Goal: Task Accomplishment & Management: Use online tool/utility

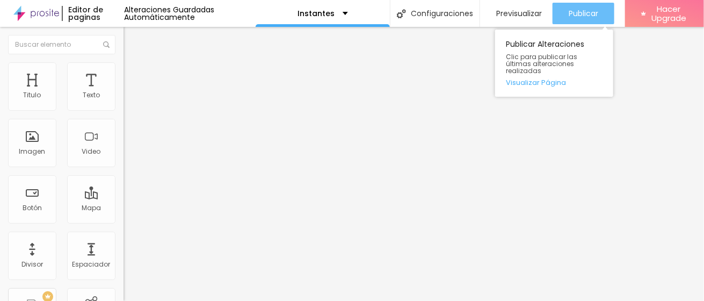
click at [594, 11] on span "Publicar" at bounding box center [584, 13] width 30 height 9
click at [578, 15] on span "Publicar" at bounding box center [584, 13] width 30 height 9
click at [580, 16] on span "Publicar" at bounding box center [584, 13] width 30 height 9
click at [591, 13] on span "Publicar" at bounding box center [584, 13] width 30 height 9
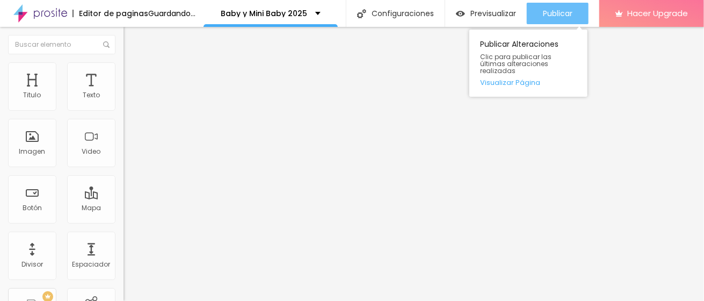
click at [572, 19] on div "Publicar" at bounding box center [558, 13] width 30 height 21
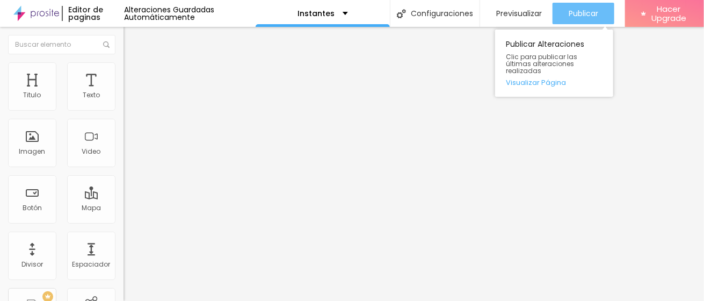
click at [580, 10] on span "Publicar" at bounding box center [584, 13] width 30 height 9
click at [598, 21] on button "Publicar" at bounding box center [583, 13] width 62 height 21
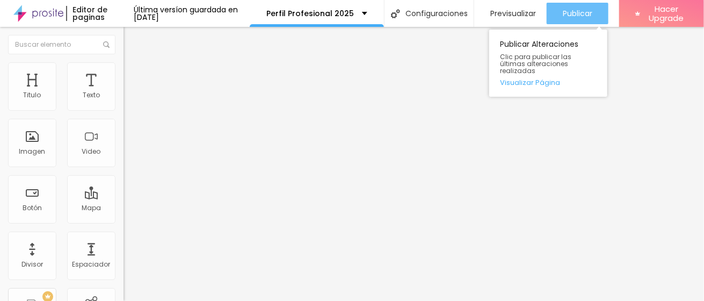
click at [570, 9] on span "Publicar" at bounding box center [578, 13] width 30 height 9
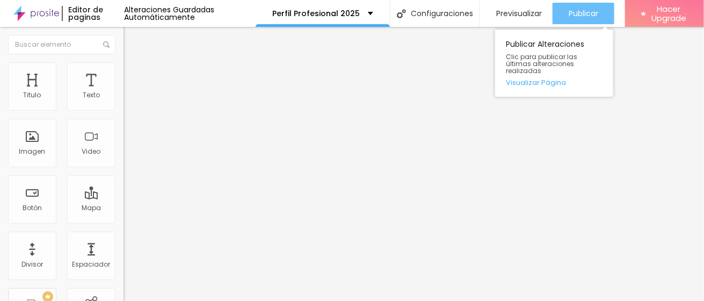
click at [574, 11] on span "Publicar" at bounding box center [584, 13] width 30 height 9
click at [582, 11] on span "Publicar" at bounding box center [584, 13] width 30 height 9
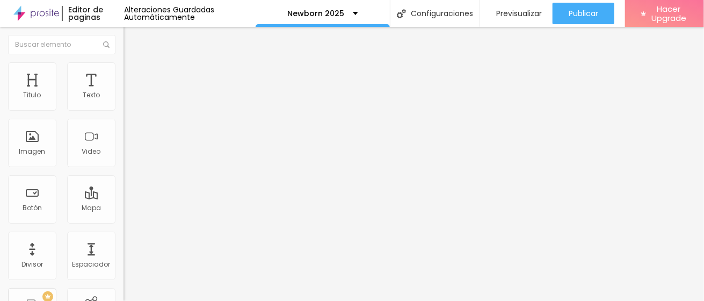
click at [132, 37] on img "button" at bounding box center [136, 39] width 9 height 9
click at [123, 69] on li "Avanzado" at bounding box center [184, 67] width 123 height 11
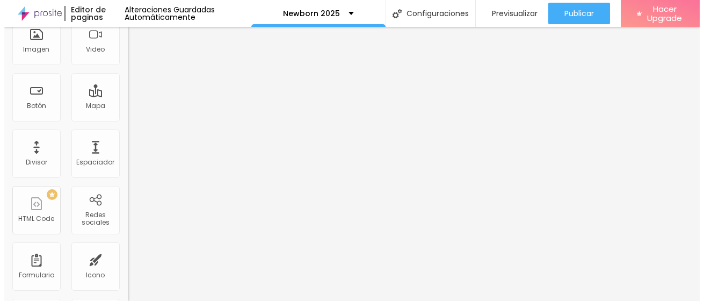
scroll to position [42, 0]
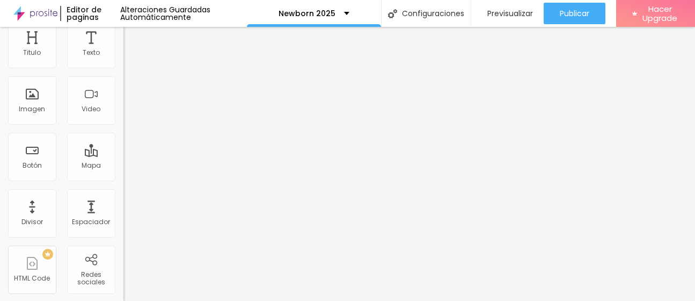
click at [123, 20] on li "Estilo" at bounding box center [184, 14] width 123 height 11
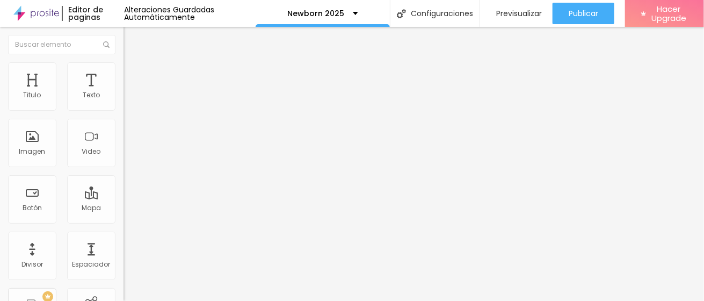
click at [123, 79] on div "Tipografía" at bounding box center [184, 76] width 123 height 6
click at [123, 71] on li "Avanzado" at bounding box center [184, 67] width 123 height 11
click at [133, 73] on span "Avanzado" at bounding box center [150, 69] width 34 height 9
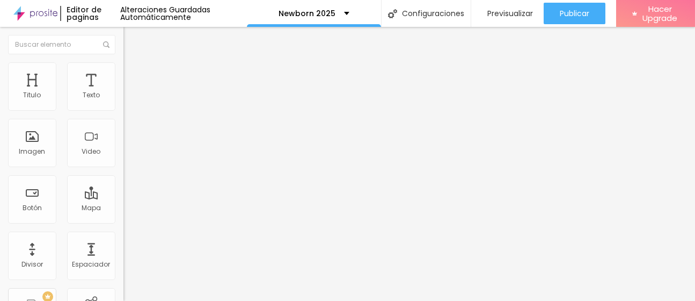
click at [123, 99] on div "10 Espacio de arriba" at bounding box center [184, 149] width 123 height 152
type input "9"
type input "0"
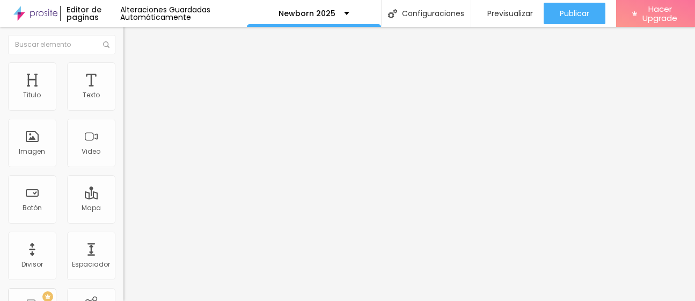
drag, startPoint x: 30, startPoint y: 104, endPoint x: 5, endPoint y: 105, distance: 24.7
type input "0"
click at [123, 198] on input "range" at bounding box center [157, 202] width 69 height 9
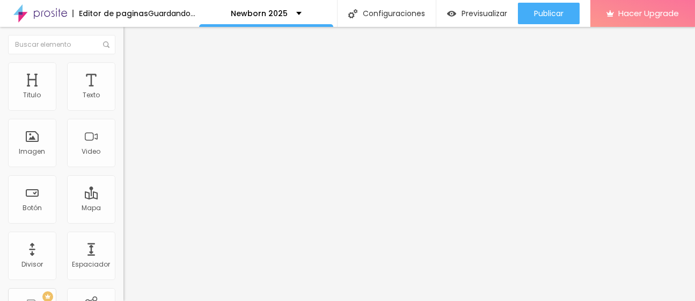
type input "4"
type input "0"
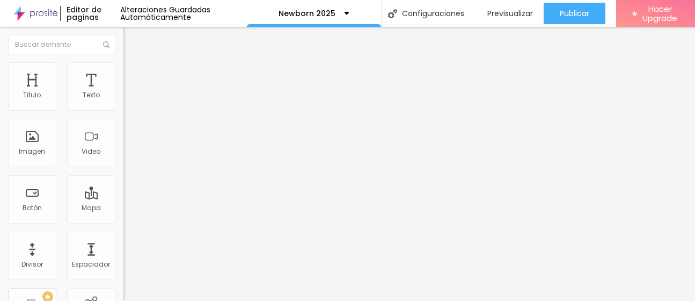
drag, startPoint x: 14, startPoint y: 127, endPoint x: 0, endPoint y: 126, distance: 14.5
type input "0"
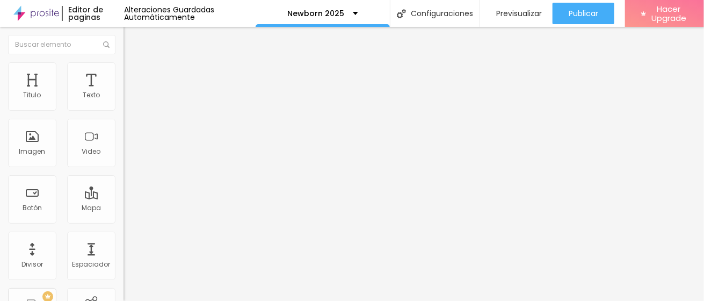
click at [123, 64] on img at bounding box center [128, 67] width 10 height 10
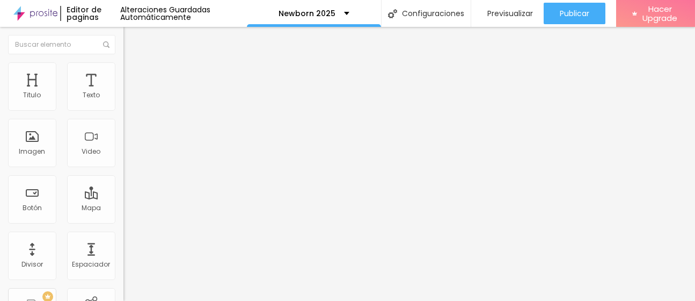
click at [123, 62] on li "Estilo" at bounding box center [184, 57] width 123 height 11
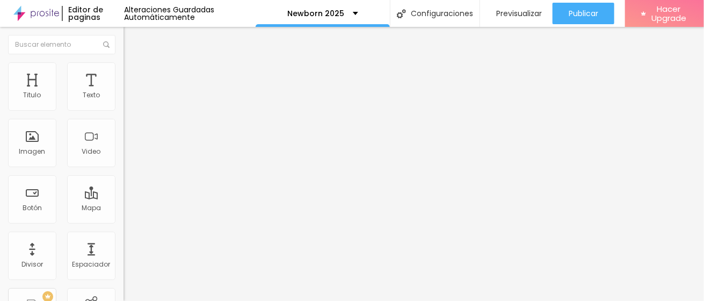
click at [123, 79] on div "Tipografía" at bounding box center [184, 76] width 123 height 6
click at [129, 99] on icon "button" at bounding box center [131, 96] width 4 height 4
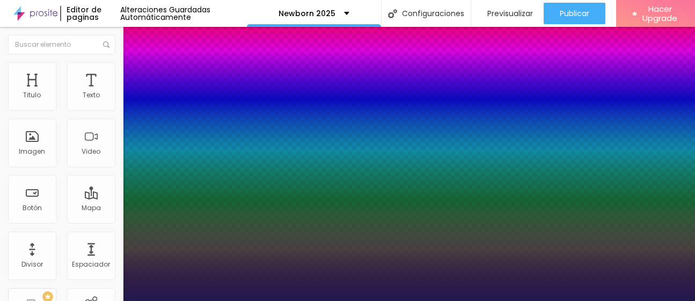
type input "1"
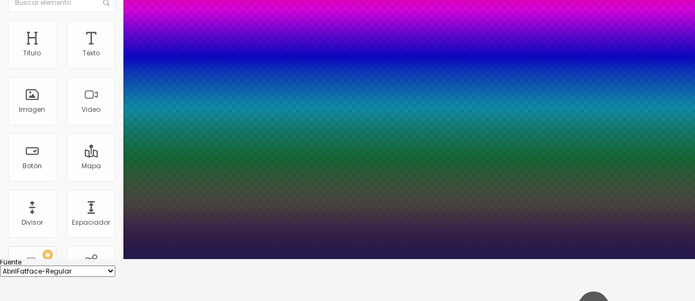
scroll to position [60, 0]
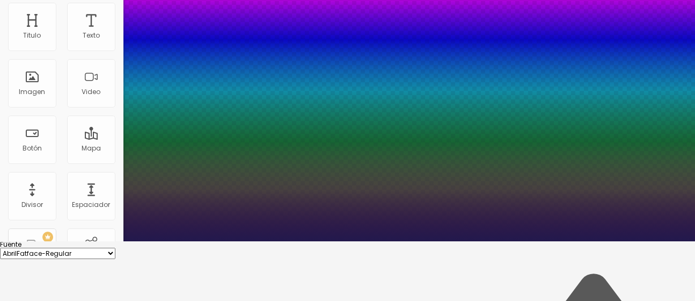
type input "8"
type input "1"
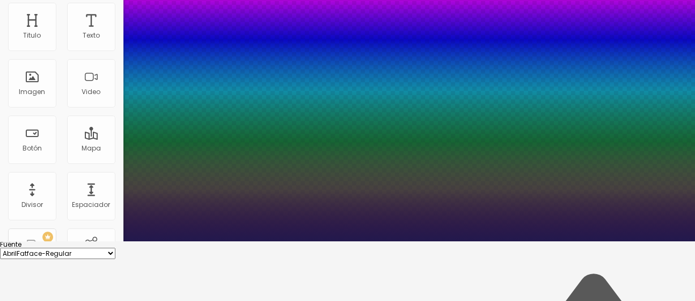
type input "12"
type input "1"
type input "12"
type input "1"
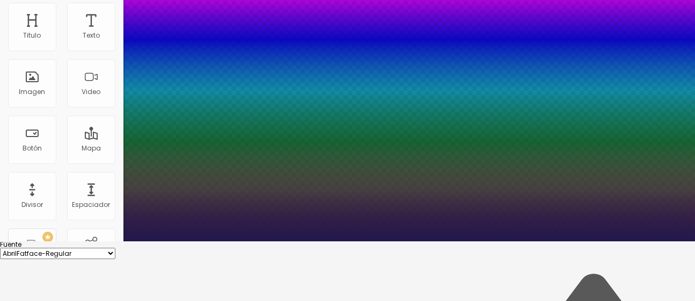
click at [319, 241] on div at bounding box center [347, 241] width 695 height 0
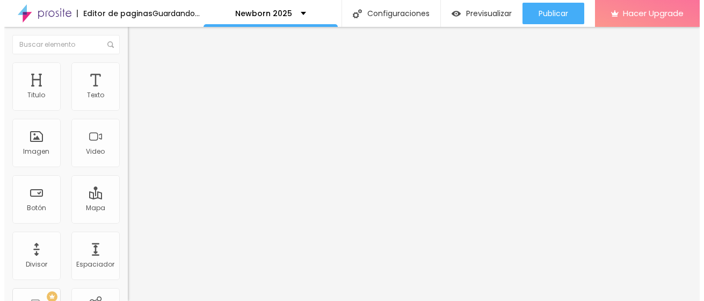
scroll to position [0, 0]
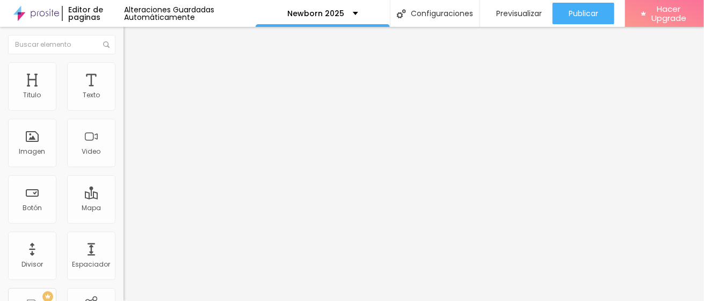
click at [128, 100] on icon "button" at bounding box center [131, 96] width 6 height 6
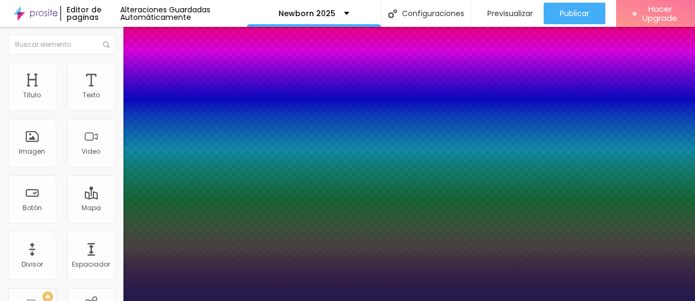
type input "1"
drag, startPoint x: 240, startPoint y: 181, endPoint x: 268, endPoint y: 174, distance: 28.8
click at [268, 174] on body "Editor de paginas Alteraciones Guardadas Automáticamente Newborn 2025 Configura…" at bounding box center [347, 150] width 695 height 301
type input "12"
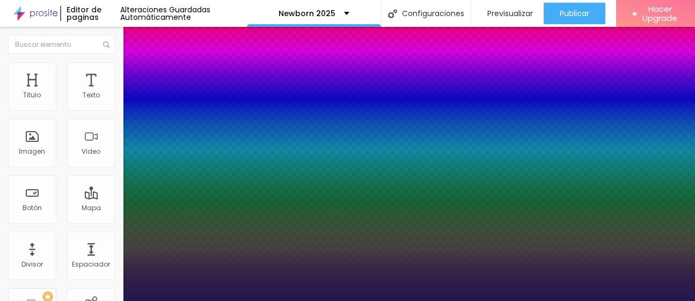
type input "1"
type input "12"
type input "1"
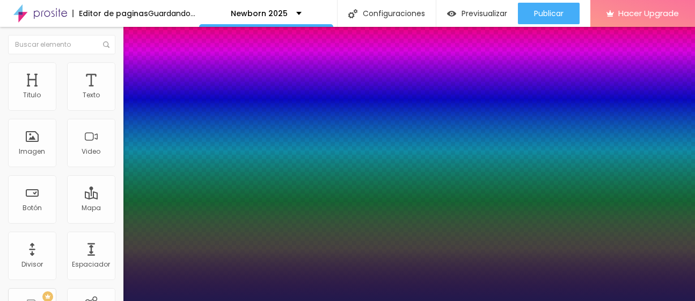
click at [561, 300] on div at bounding box center [347, 301] width 695 height 0
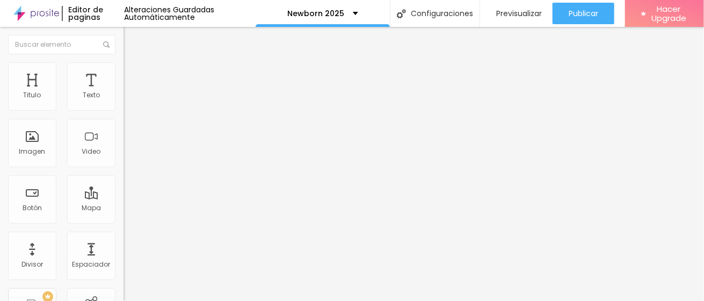
click at [123, 103] on button "button" at bounding box center [130, 97] width 15 height 11
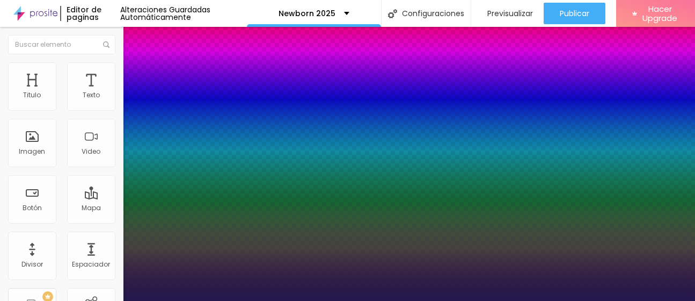
type input "1"
drag, startPoint x: 238, startPoint y: 183, endPoint x: 269, endPoint y: 181, distance: 31.2
click at [269, 181] on body "Editor de paginas Alteraciones Guardadas Automáticamente Newborn 2025 Configura…" at bounding box center [347, 150] width 695 height 301
type input "12"
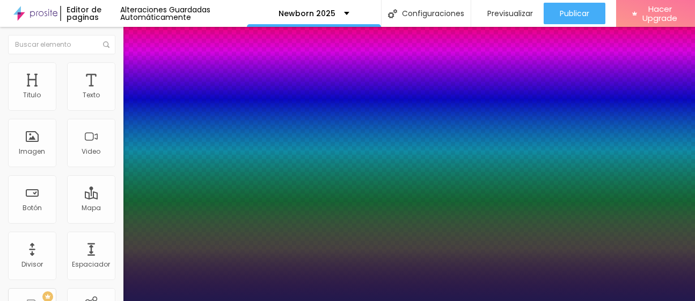
type input "1"
type input "12"
type input "1"
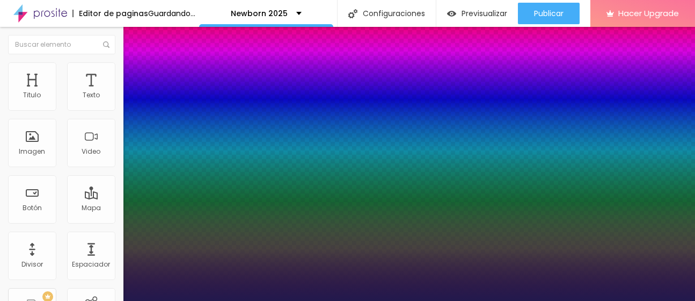
click at [541, 300] on div at bounding box center [347, 301] width 695 height 0
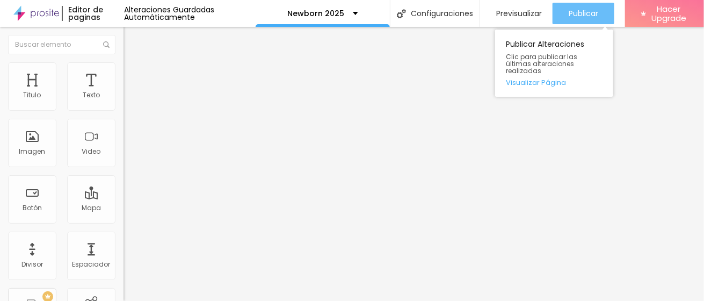
click at [594, 12] on span "Publicar" at bounding box center [584, 13] width 30 height 9
click at [592, 17] on span "Publicar" at bounding box center [584, 13] width 30 height 9
click at [600, 8] on button "Publicar" at bounding box center [583, 13] width 62 height 21
click at [594, 9] on span "Publicar" at bounding box center [584, 13] width 30 height 9
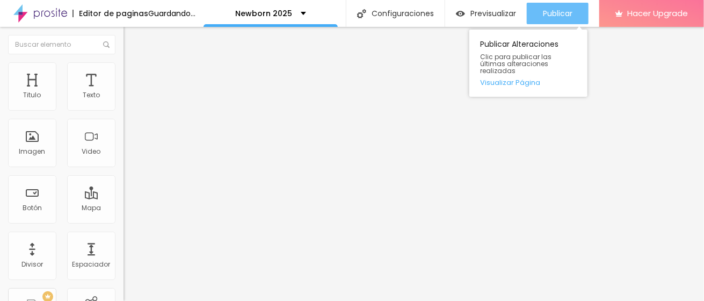
click at [588, 5] on button "Publicar" at bounding box center [558, 13] width 62 height 21
